Goal: Find contact information: Find contact information

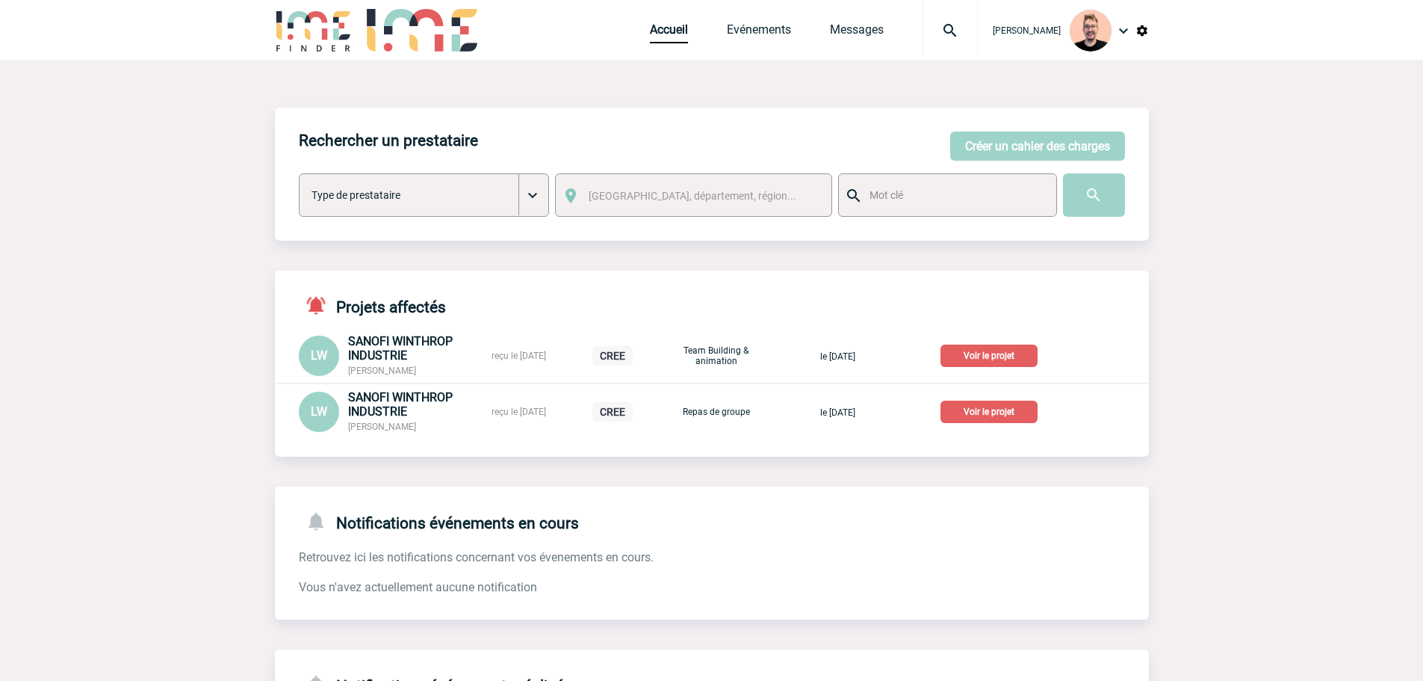
click at [923, 24] on img at bounding box center [950, 31] width 54 height 18
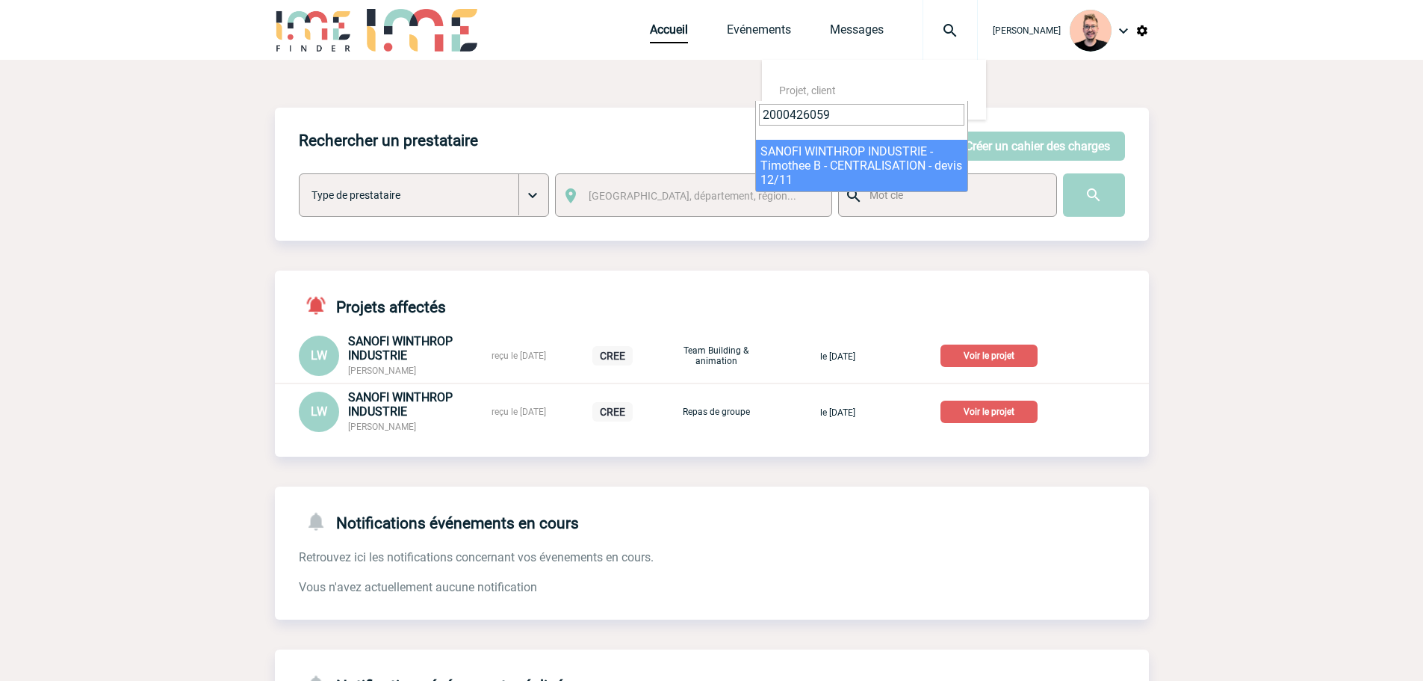
type input "2000426059"
select select "25560"
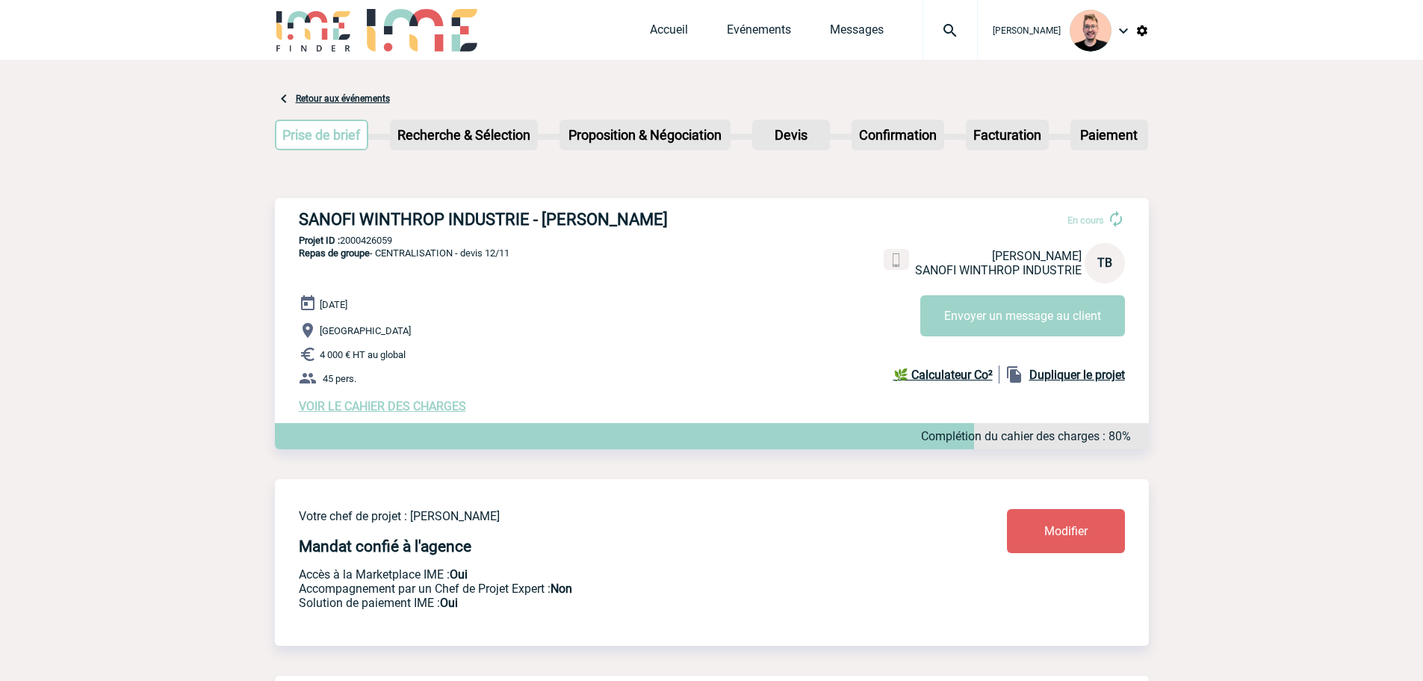
click at [631, 220] on h3 "SANOFI WINTHROP INDUSTRIE - Timothee BOMPAIRE" at bounding box center [523, 219] width 448 height 19
copy h3 "BOMPAIRE"
click at [567, 229] on h3 "SANOFI WINTHROP INDUSTRIE - Timothee BOMPAIRE" at bounding box center [523, 219] width 448 height 19
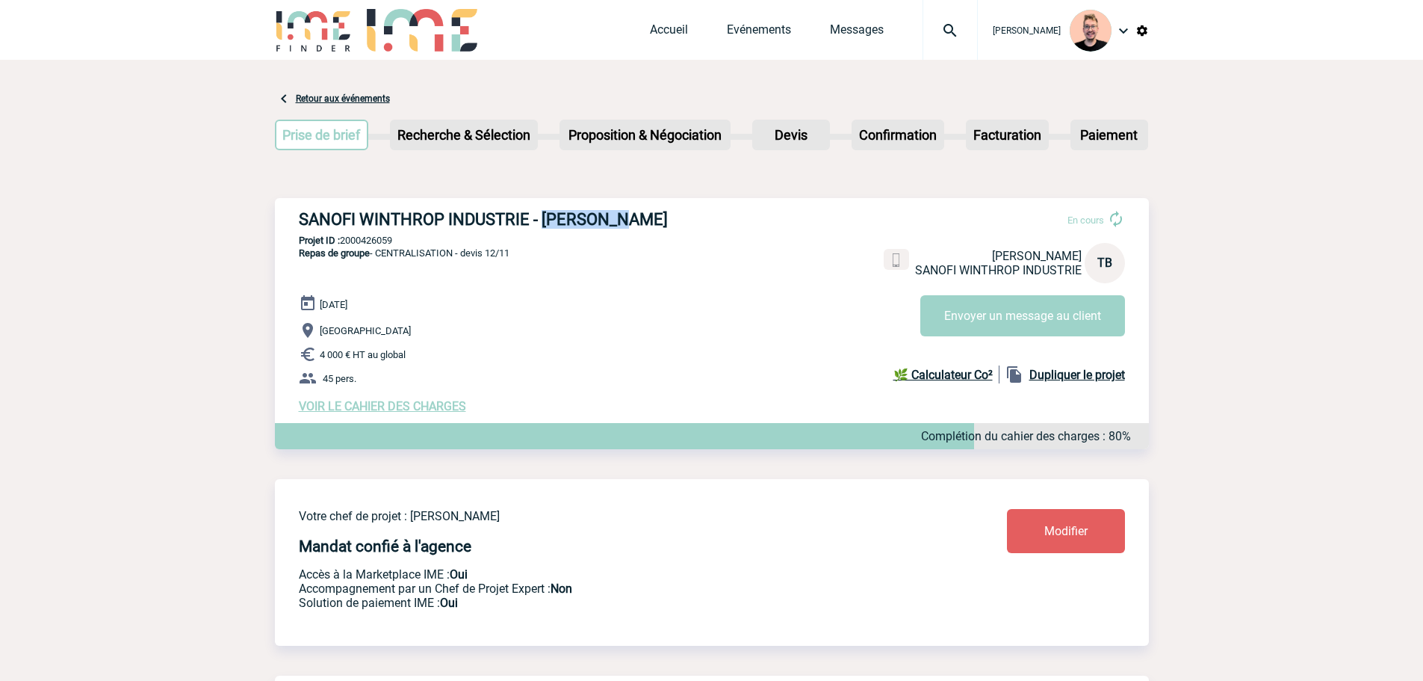
copy h3 "Timothee"
click at [572, 219] on h3 "SANOFI WINTHROP INDUSTRIE - Timothee BOMPAIRE" at bounding box center [523, 219] width 448 height 19
drag, startPoint x: 693, startPoint y: 219, endPoint x: 540, endPoint y: 228, distance: 152.7
click at [540, 228] on h3 "SANOFI WINTHROP INDUSTRIE - Timothee BOMPAIRE" at bounding box center [523, 219] width 448 height 19
copy h3 "Timothee BOMPAIRE"
